Goal: Transaction & Acquisition: Subscribe to service/newsletter

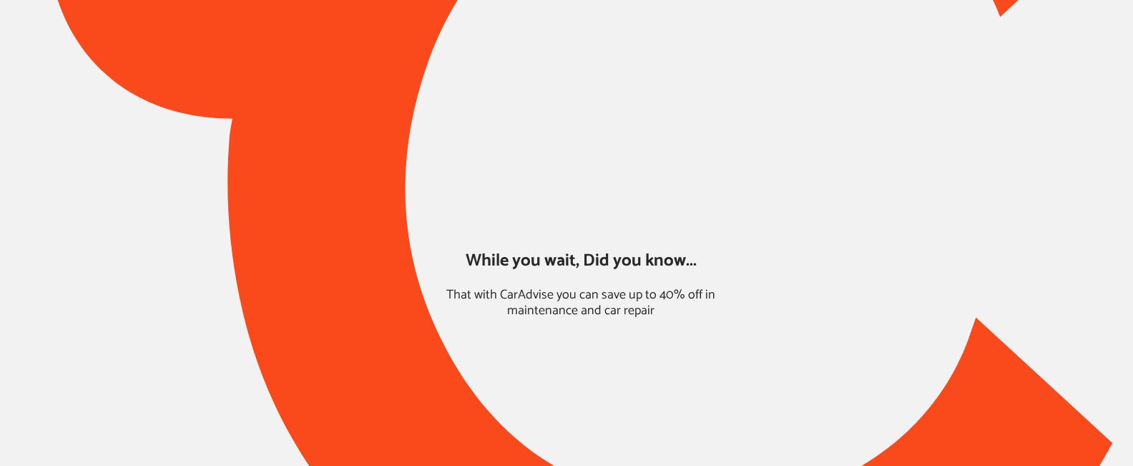
type input "*****"
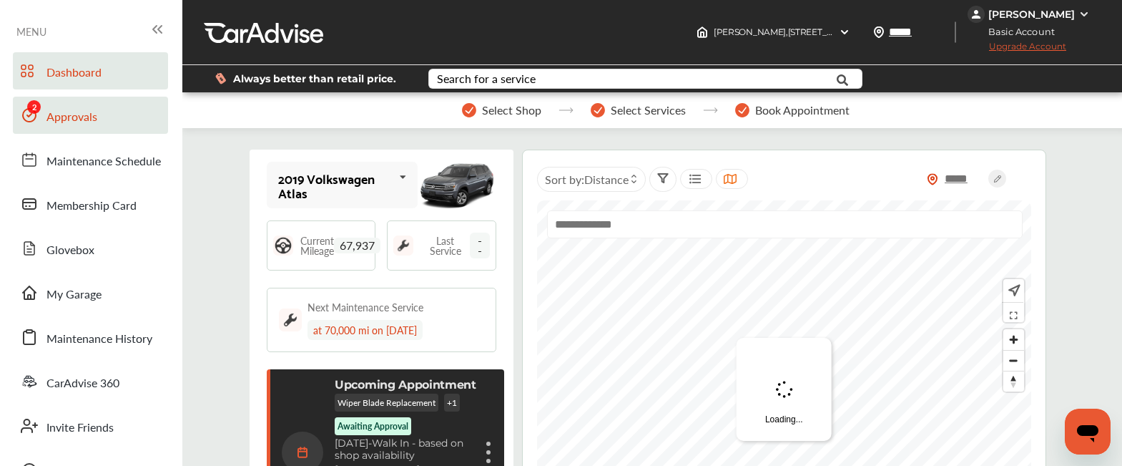
click at [61, 123] on span "Approvals" at bounding box center [71, 117] width 51 height 19
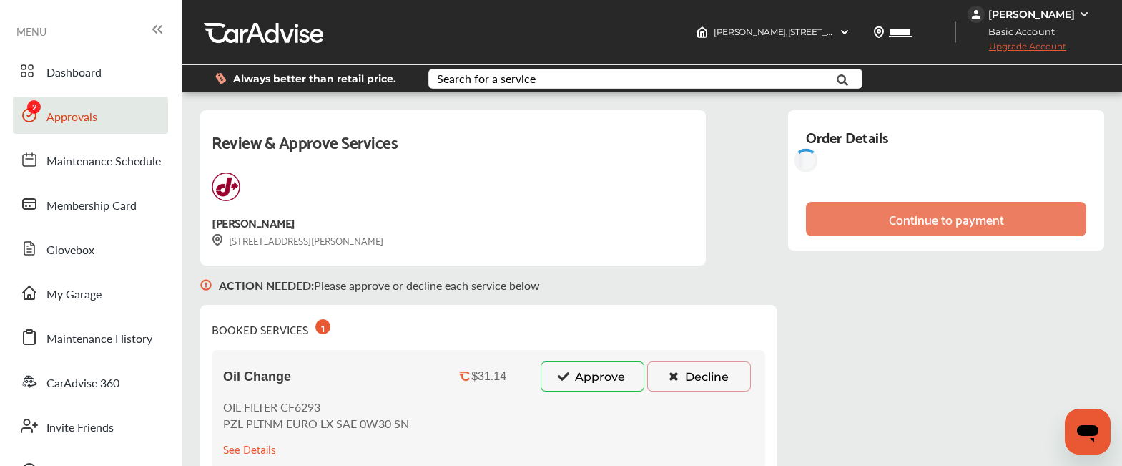
click at [564, 378] on icon at bounding box center [564, 375] width 14 height 10
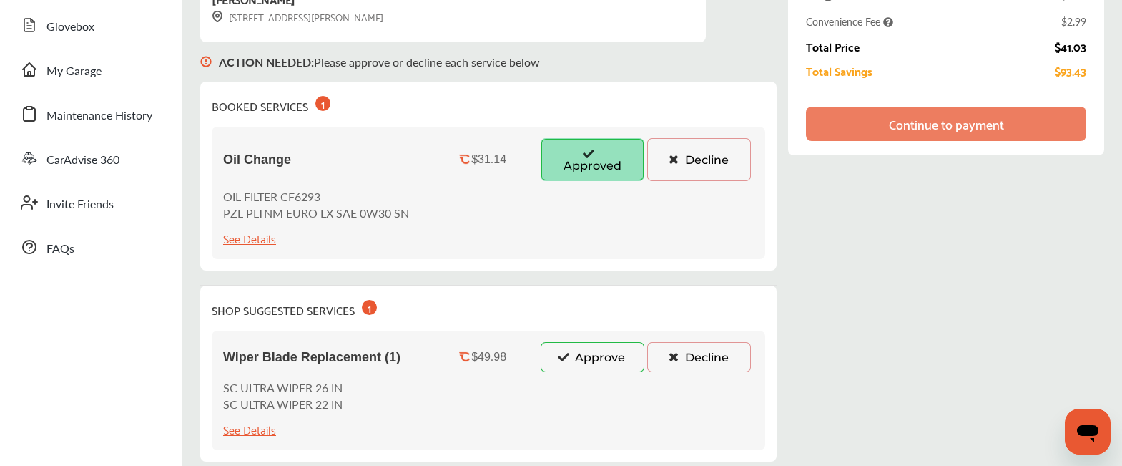
click at [573, 356] on button "Approve" at bounding box center [593, 357] width 104 height 30
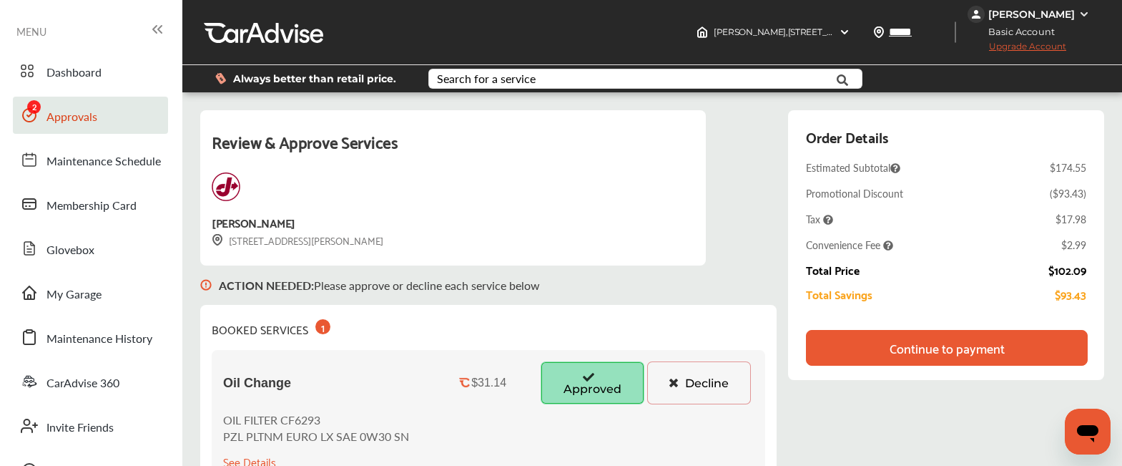
click at [1023, 43] on span "Upgrade Account" at bounding box center [1016, 50] width 99 height 18
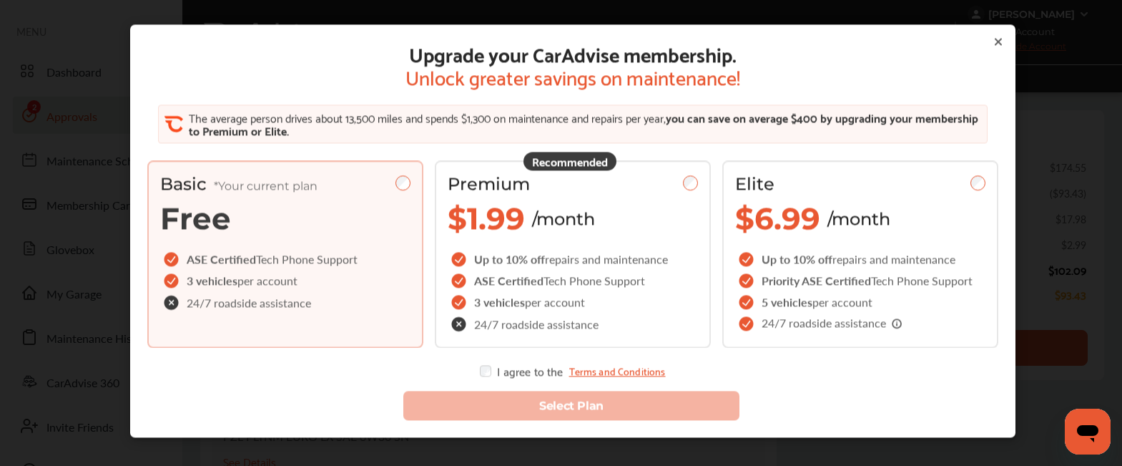
click at [995, 36] on icon at bounding box center [998, 41] width 11 height 11
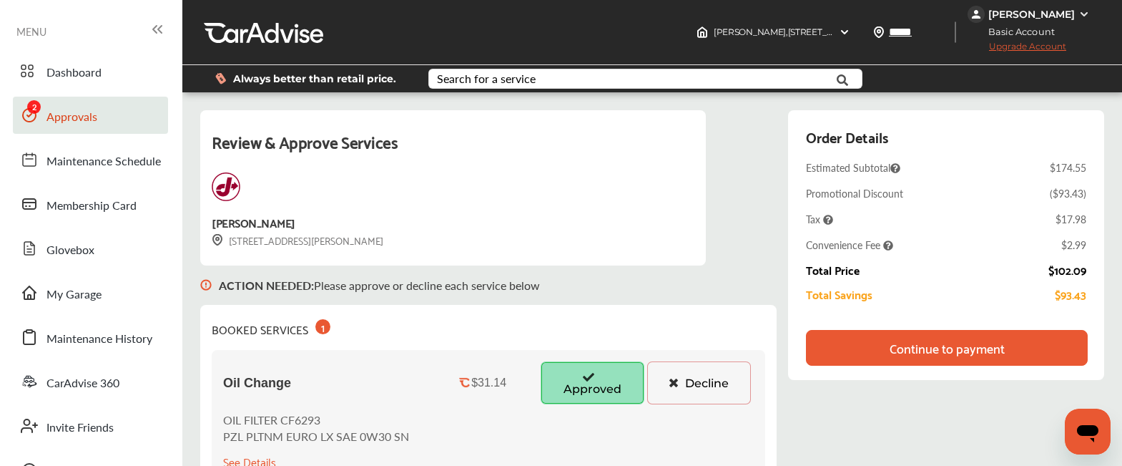
click at [1030, 54] on div "Always better than retail price. Search for a service Search for... All Common …" at bounding box center [652, 79] width 897 height 50
click at [1035, 45] on span "Upgrade Account" at bounding box center [1016, 50] width 99 height 18
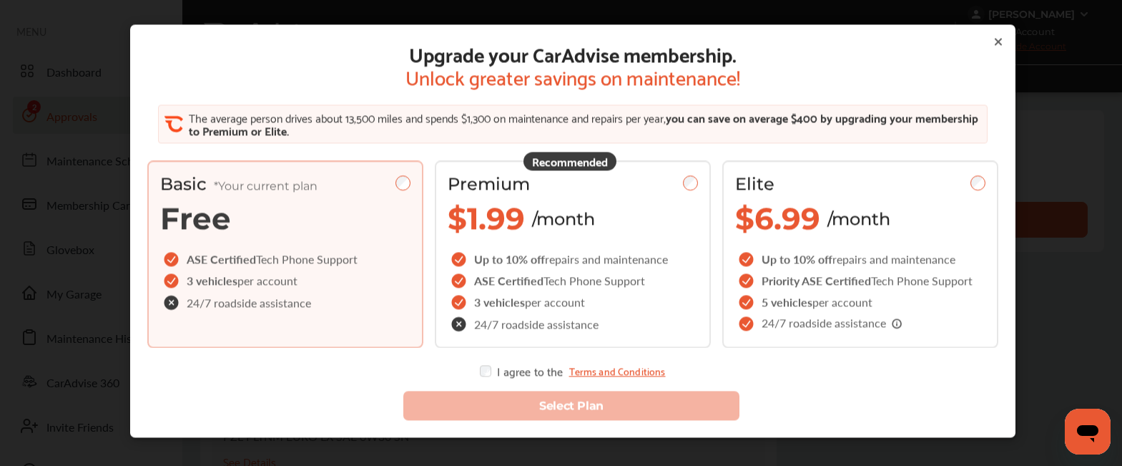
click at [718, 149] on div "Upgrade your CarAdvise membership. Unlock greater savings on maintenance! The a…" at bounding box center [572, 209] width 851 height 335
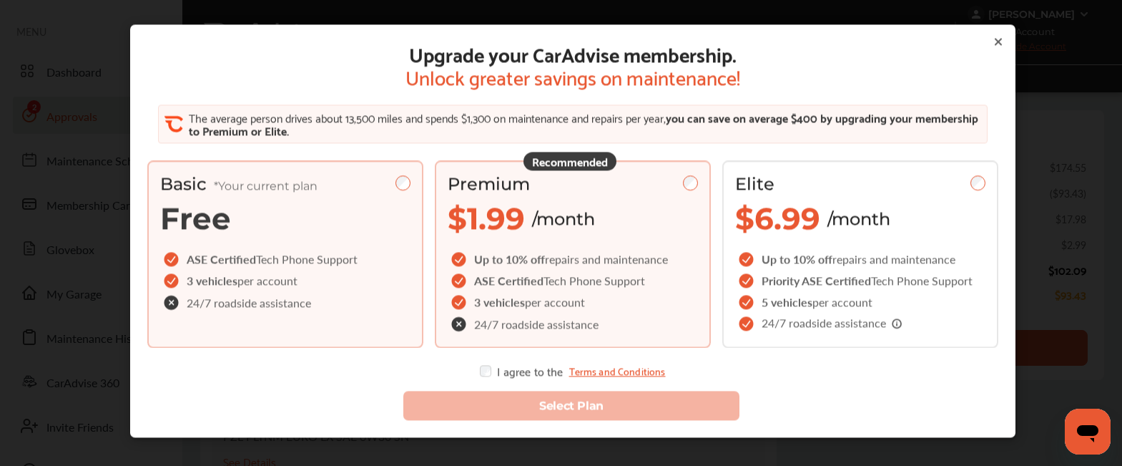
click at [684, 169] on div "Recommended Premium $1.99 /month Up to 10% off repairs and maintenance ASE Cert…" at bounding box center [573, 254] width 276 height 187
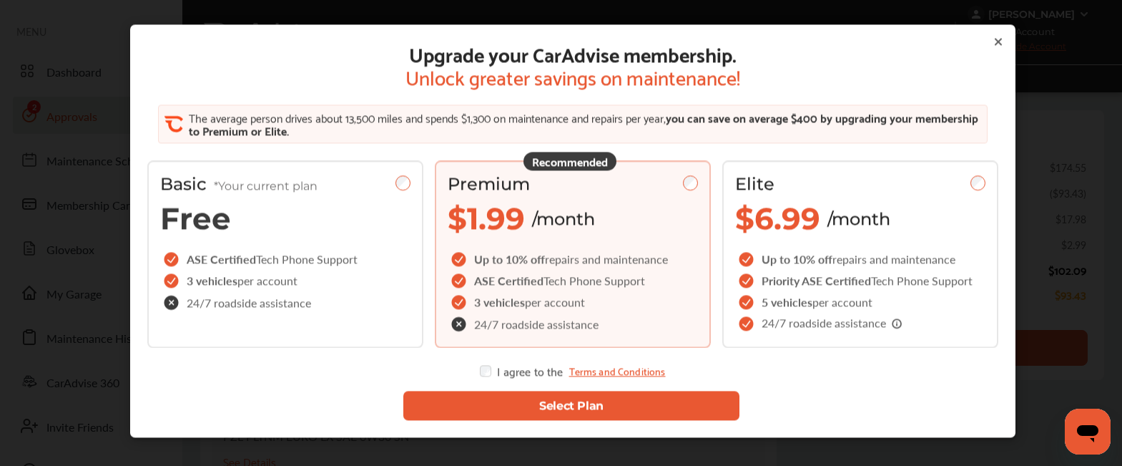
click at [483, 401] on button "Select Plan" at bounding box center [571, 405] width 337 height 29
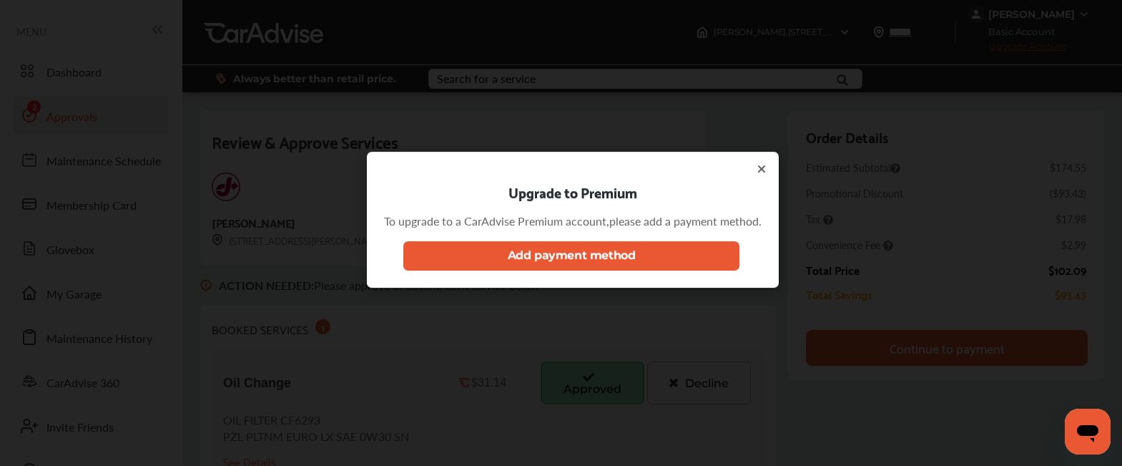
click at [516, 263] on button "Add payment method" at bounding box center [571, 255] width 337 height 29
